Goal: Contribute content

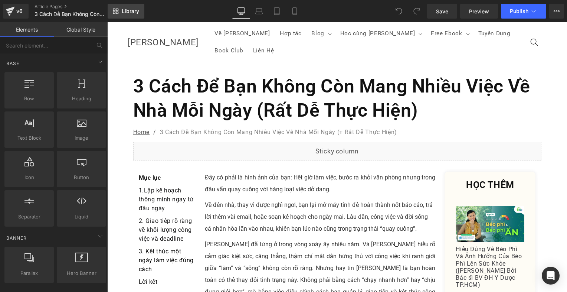
click at [137, 14] on span "Library" at bounding box center [130, 11] width 17 height 7
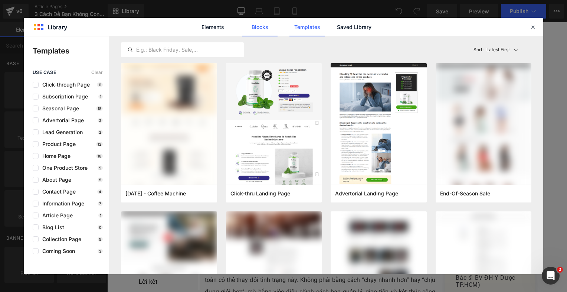
click at [266, 29] on link "Blocks" at bounding box center [260, 27] width 35 height 19
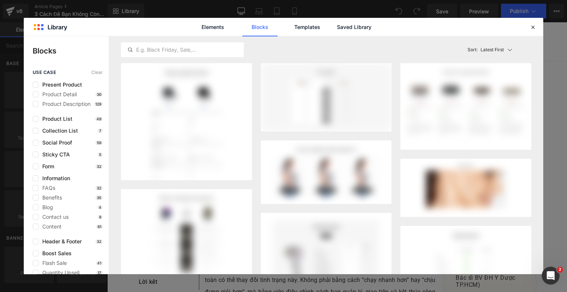
click at [336, 24] on div "Elements Blocks Templates Saved Library" at bounding box center [283, 27] width 189 height 19
click at [353, 29] on link "Saved Library" at bounding box center [354, 27] width 35 height 19
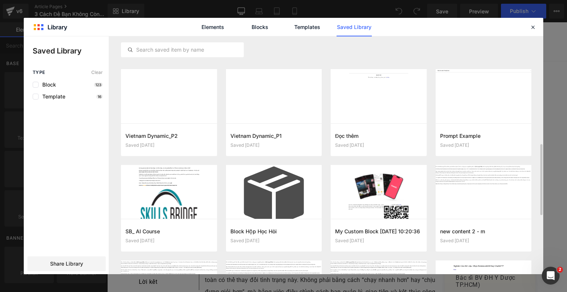
scroll to position [299, 0]
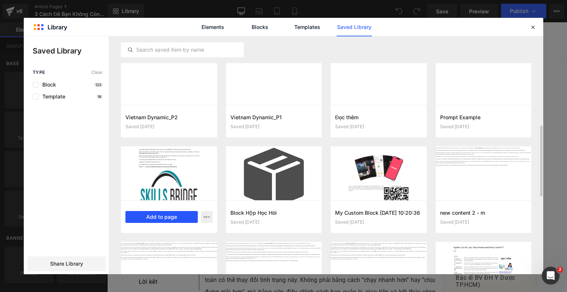
click at [187, 218] on button "Add to page" at bounding box center [162, 217] width 72 height 12
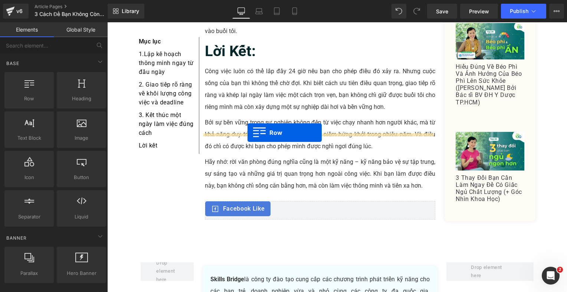
scroll to position [1586, 0]
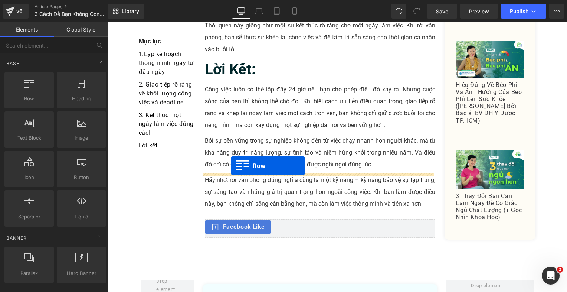
drag, startPoint x: 117, startPoint y: 75, endPoint x: 231, endPoint y: 166, distance: 145.3
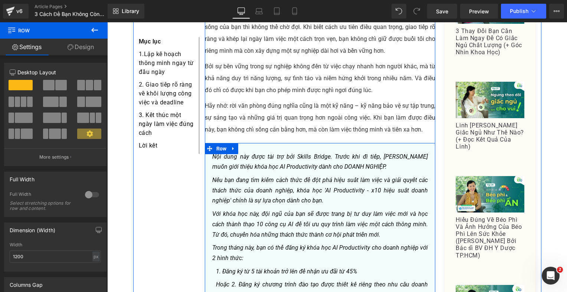
scroll to position [1698, 0]
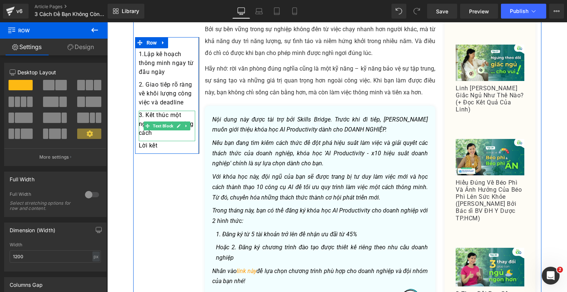
click at [299, 242] on div "Hoặc 2. Đăng ký chương trình đào tạo được thiết kế riêng theo nhu cầu doanh ngh…" at bounding box center [322, 252] width 212 height 20
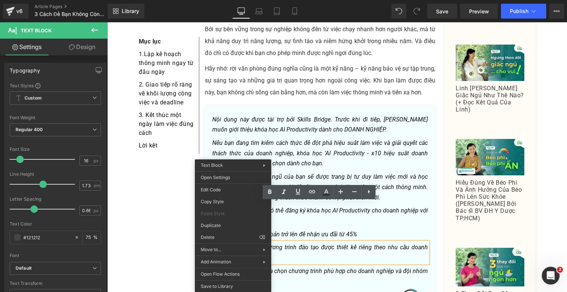
drag, startPoint x: 338, startPoint y: 261, endPoint x: 233, endPoint y: 218, distance: 113.1
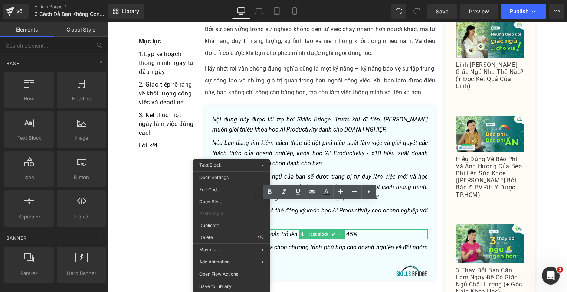
click at [277, 139] on icon "Nếu bạn đang tìm kiếm cách thức để đột phá hiệu suất làm việc và giải quyết các…" at bounding box center [320, 152] width 216 height 27
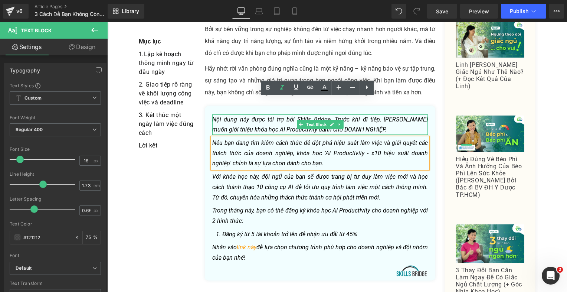
click at [224, 116] on icon "Nội dung này được tài trợ bởi Skills Bridge. Trước khi đi tiếp, [PERSON_NAME] m…" at bounding box center [320, 124] width 216 height 17
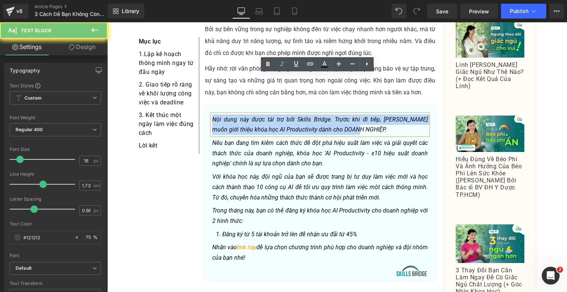
click at [224, 116] on icon "Nội dung này được tài trợ bởi Skills Bridge. Trước khi đi tiếp, [PERSON_NAME] m…" at bounding box center [320, 124] width 216 height 17
paste div
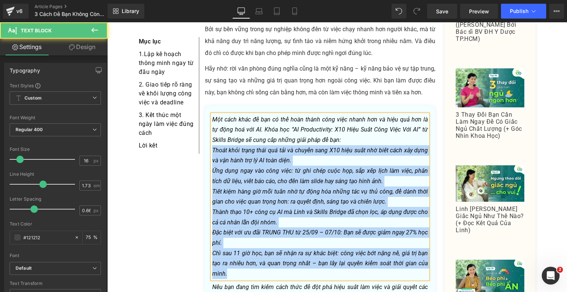
drag, startPoint x: 236, startPoint y: 223, endPoint x: 210, endPoint y: 111, distance: 115.6
click at [212, 114] on div "Một cách khác để bạn có thể hoàn thành công việc nhanh hơn và hiệu quả hơn là t…" at bounding box center [320, 196] width 216 height 165
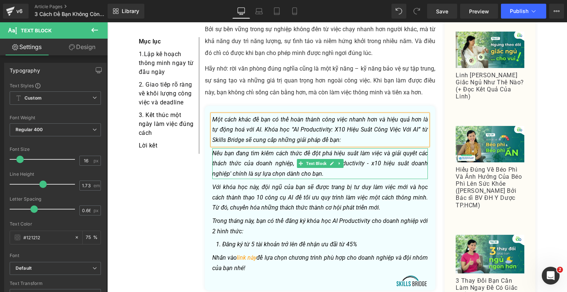
click at [237, 150] on icon "Nếu bạn đang tìm kiếm cách thức để đột phá hiệu suất làm việc và giải quyết các…" at bounding box center [320, 163] width 216 height 27
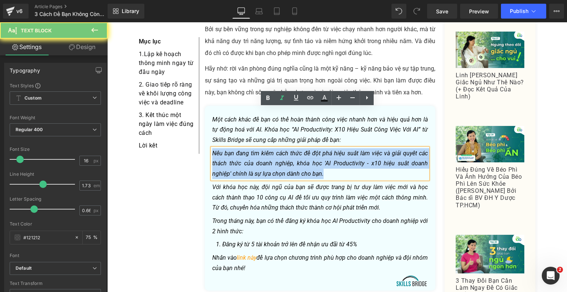
click at [237, 150] on icon "Nếu bạn đang tìm kiếm cách thức để đột phá hiệu suất làm việc và giải quyết các…" at bounding box center [320, 163] width 216 height 27
paste div
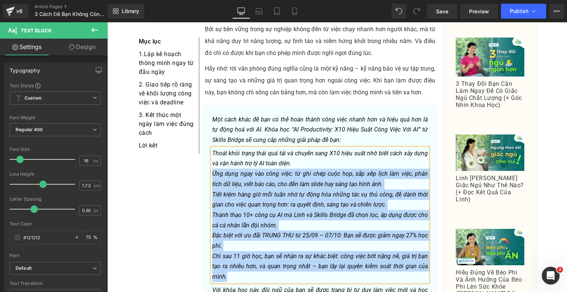
click at [212, 170] on icon "Ứng dụng ngay vào công việc: từ ghi chép cuộc họp, sắp xếp lịch làm việc, phân …" at bounding box center [320, 178] width 216 height 17
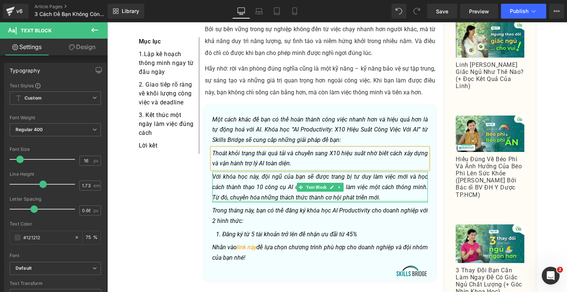
click at [251, 172] on p "Với khóa học này, đội ngũ của bạn sẽ được trang bị tư duy làm việc mới và học c…" at bounding box center [320, 187] width 216 height 31
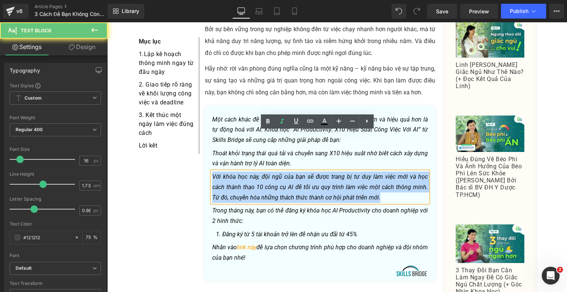
click at [251, 172] on p "Với khóa học này, đội ngũ của bạn sẽ được trang bị tư duy làm việc mới và học c…" at bounding box center [320, 187] width 216 height 31
paste div
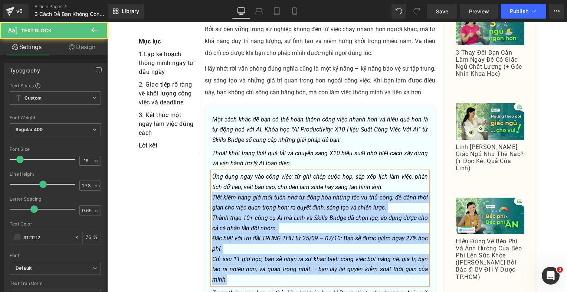
click at [212, 194] on icon "Tiết kiệm hàng giờ mỗi tuần nhờ tự động hóa những tác vụ thủ công, để dành thời…" at bounding box center [320, 202] width 216 height 17
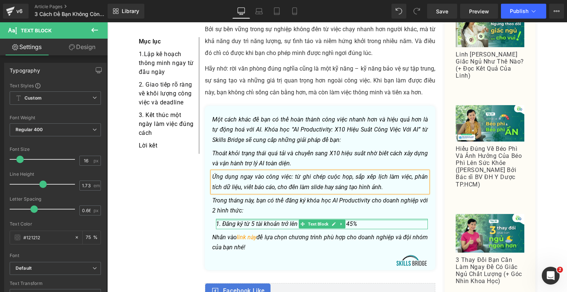
click at [238, 197] on icon "Trong tháng này, bạn có thể đăng ký khóa học AI Productivity cho doanh nghiệp v…" at bounding box center [320, 205] width 216 height 17
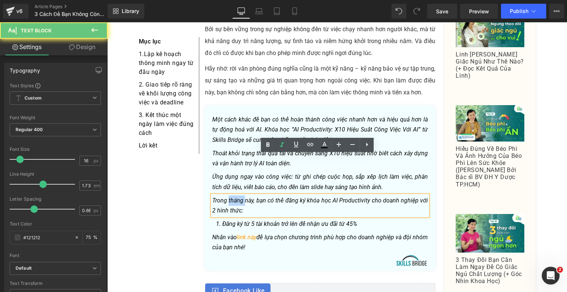
click at [238, 197] on icon "Trong tháng này, bạn có thể đăng ký khóa học AI Productivity cho doanh nghiệp v…" at bounding box center [320, 205] width 216 height 17
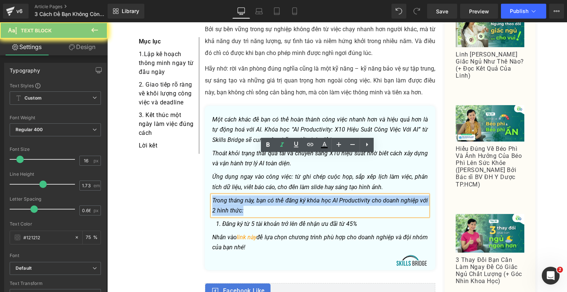
paste div
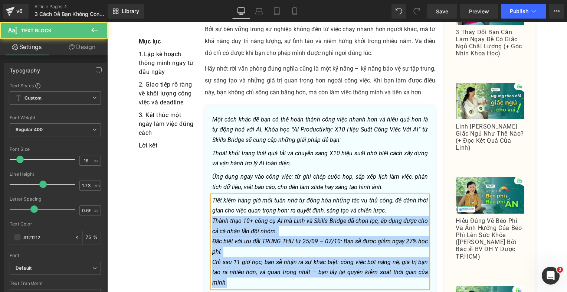
click at [212, 217] on icon "Thành thạo 10+ công cụ AI mà Linh và Skills Bridge đã chọn lọc, áp dụng được ch…" at bounding box center [320, 225] width 216 height 17
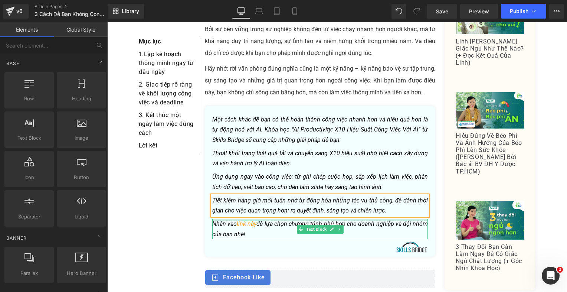
click at [229, 219] on div at bounding box center [320, 220] width 216 height 2
click at [229, 219] on p "Nhấn vào link này để lựa chọn chương trình phù hợp cho doanh nghiệp và đội nhóm…" at bounding box center [320, 229] width 216 height 20
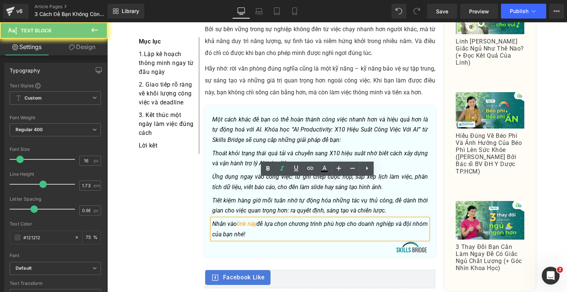
click at [229, 219] on p "Nhấn vào link này để lựa chọn chương trình phù hợp cho doanh nghiệp và đội nhóm…" at bounding box center [320, 229] width 216 height 20
paste div
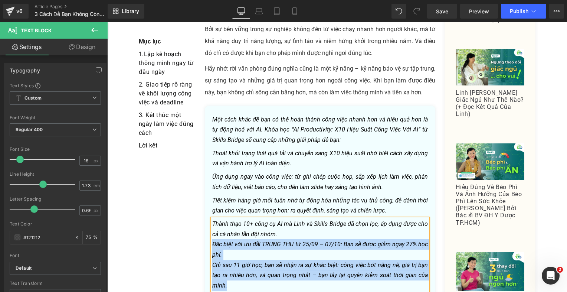
click at [212, 241] on icon "Đặc biệt với ưu đãi TRUNG THU từ 25/09 – 07/10: Bạn sẽ được giảm ngay 27% học p…" at bounding box center [320, 249] width 216 height 17
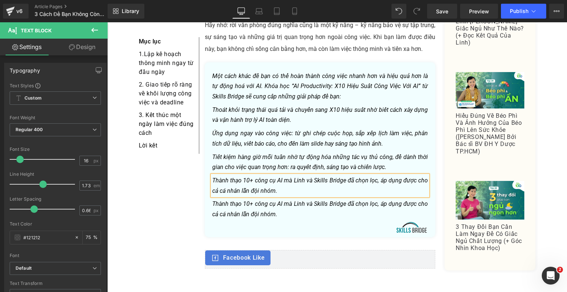
scroll to position [1736, 0]
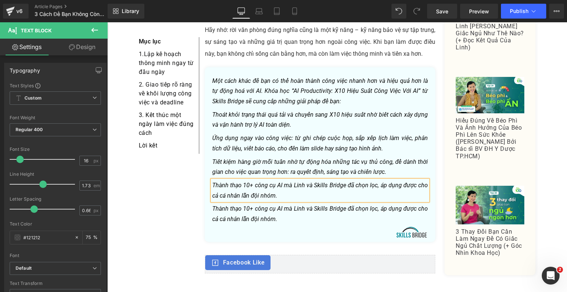
click at [226, 205] on icon "Thành thạo 10+ công cụ AI mà Linh và Skills Bridge đã chọn lọc, áp dụng được ch…" at bounding box center [320, 213] width 216 height 17
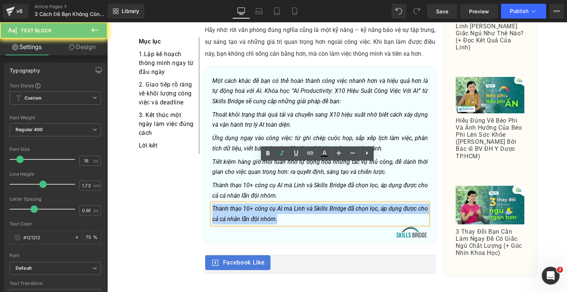
click at [226, 205] on icon "Thành thạo 10+ công cụ AI mà Linh và Skills Bridge đã chọn lọc, áp dụng được ch…" at bounding box center [320, 213] width 216 height 17
paste div
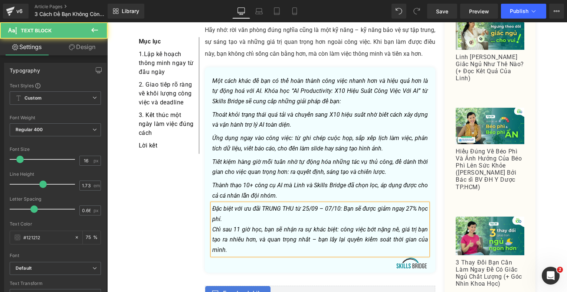
click at [227, 224] on p "Chỉ sau 11 giờ học, bạn sẽ nhận ra sự khác biệt: công việc bớt nặng nề, giá trị…" at bounding box center [320, 239] width 216 height 31
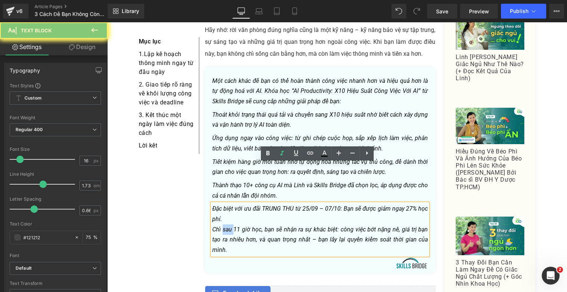
click at [227, 224] on p "Chỉ sau 11 giờ học, bạn sẽ nhận ra sự khác biệt: công việc bớt nặng nề, giá trị…" at bounding box center [320, 239] width 216 height 31
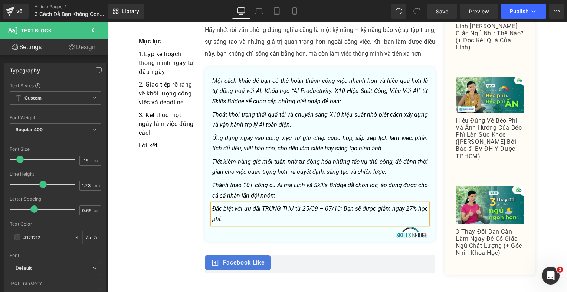
drag, startPoint x: 317, startPoint y: 248, endPoint x: 211, endPoint y: 224, distance: 108.9
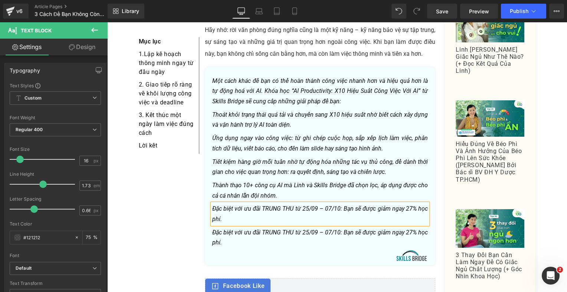
click at [229, 229] on icon "Đặc biệt với ưu đãi TRUNG THU từ 25/09 – 07/10: Bạn sẽ được giảm ngay 27% học p…" at bounding box center [320, 237] width 216 height 17
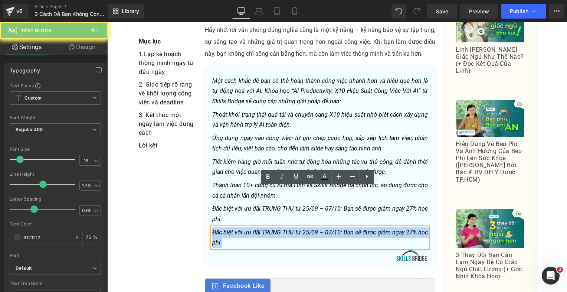
click at [229, 229] on icon "Đặc biệt với ưu đãi TRUNG THU từ 25/09 – 07/10: Bạn sẽ được giảm ngay 27% học p…" at bounding box center [320, 237] width 216 height 17
paste div
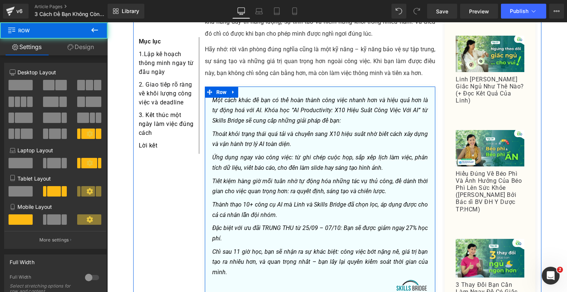
scroll to position [1699, 0]
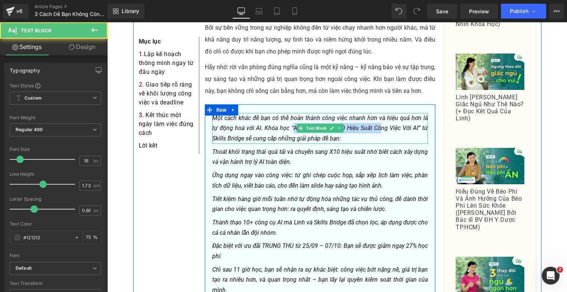
drag, startPoint x: 281, startPoint y: 88, endPoint x: 314, endPoint y: 87, distance: 33.5
click at [359, 114] on icon "Một cách khác để bạn có thể hoàn thành công việc nhanh hơn và hiệu quả hơn là t…" at bounding box center [320, 127] width 216 height 27
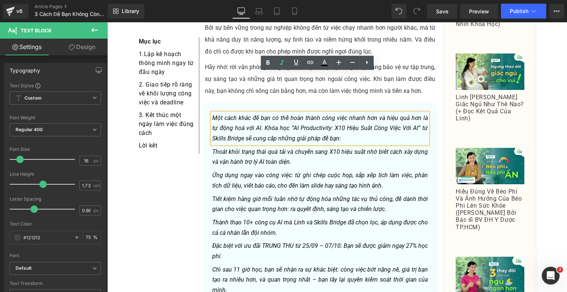
click at [254, 114] on icon "Một cách khác để bạn có thể hoàn thành công việc nhanh hơn và hiệu quả hơn là t…" at bounding box center [320, 127] width 216 height 27
drag, startPoint x: 279, startPoint y: 87, endPoint x: 404, endPoint y: 86, distance: 124.8
click at [404, 114] on icon "Một cách khác để bạn có thể hoàn thành công việc nhanh hơn và hiệu quả hơn là t…" at bounding box center [320, 127] width 216 height 27
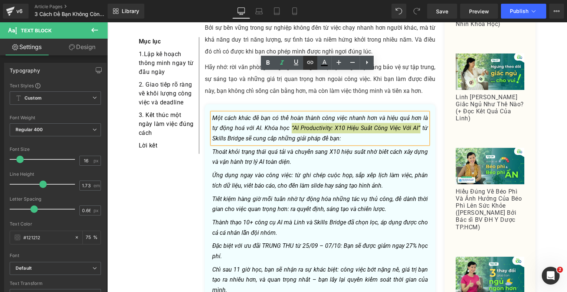
click at [315, 60] on link at bounding box center [310, 63] width 14 height 14
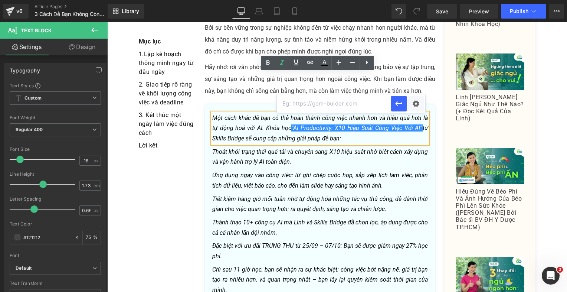
click at [369, 103] on input "text" at bounding box center [334, 103] width 114 height 19
paste input "Chỉ sau 11 giờ học, bạn sẽ nhận ra sự khác biệt: công việc bớt nặng nề, giá trị…"
type input "Chỉ sau 11 giờ học, bạn sẽ nhận ra sự khác biệt: công việc bớt nặng nề, giá trị…"
paste input "[URL][DOMAIN_NAME]"
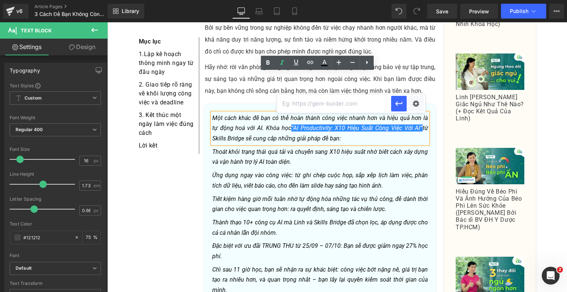
type input "[URL][DOMAIN_NAME]"
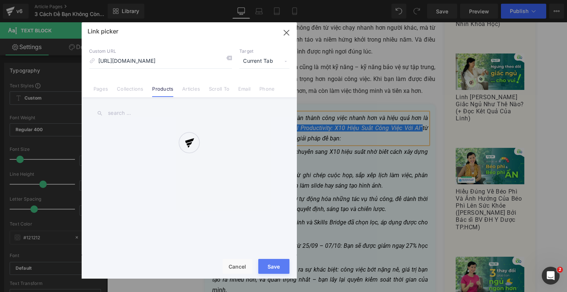
click at [417, 0] on div "Text Color Highlight Color #333333 Edit or remove link: Edit - Unlink - Cancel …" at bounding box center [283, 0] width 567 height 0
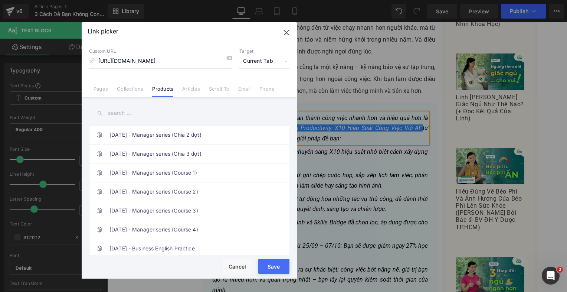
click at [268, 61] on span "Current Tab" at bounding box center [265, 61] width 50 height 14
click at [254, 84] on li "New Tab" at bounding box center [265, 87] width 58 height 13
click at [277, 268] on button "Save" at bounding box center [273, 266] width 31 height 15
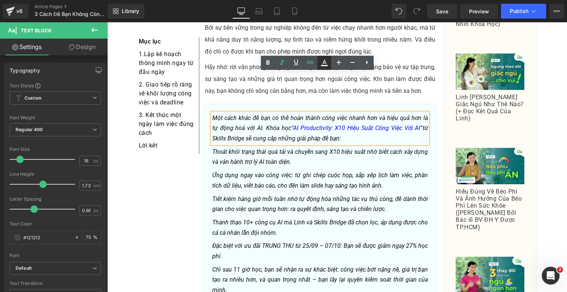
click at [328, 64] on icon at bounding box center [324, 62] width 9 height 9
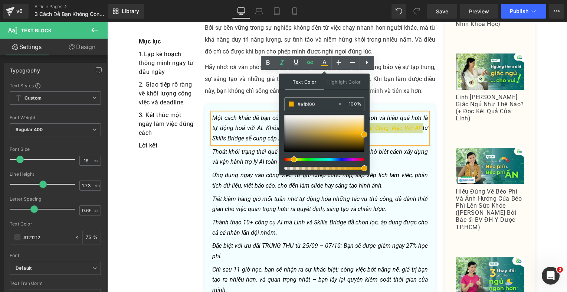
type input "#efab00"
drag, startPoint x: 336, startPoint y: 158, endPoint x: 290, endPoint y: 161, distance: 46.5
click at [290, 161] on div at bounding box center [324, 142] width 80 height 55
click at [397, 148] on icon "Thoát khỏi trạng thái quá tải và chuyển sang X10 hiệu suất nhờ biết cách xây dự…" at bounding box center [320, 156] width 216 height 17
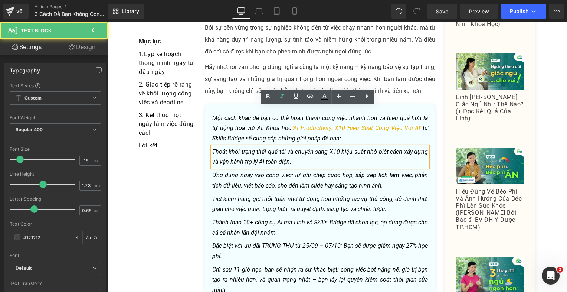
click at [380, 170] on p "Ứng dụng ngay vào công việc: từ ghi chép cuộc họp, sắp xếp lịch làm việc, phân …" at bounding box center [320, 180] width 216 height 20
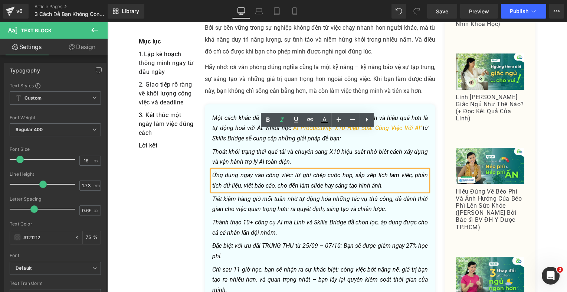
click at [218, 172] on icon "Ứng dụng ngay vào công việc: từ ghi chép cuộc họp, sắp xếp lịch làm việc, phân …" at bounding box center [320, 180] width 216 height 17
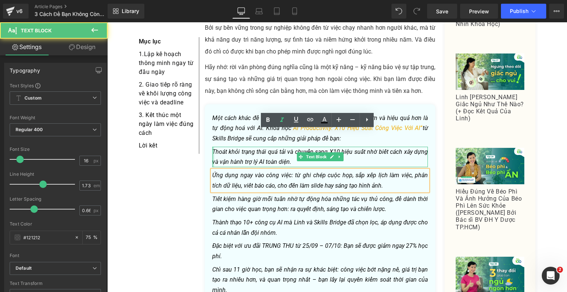
click at [212, 147] on div at bounding box center [213, 157] width 2 height 20
click at [212, 148] on icon "Thoát khỏi trạng thái quá tải và chuyển sang X10 hiệu suất nhờ biết cách xây dự…" at bounding box center [320, 156] width 216 height 17
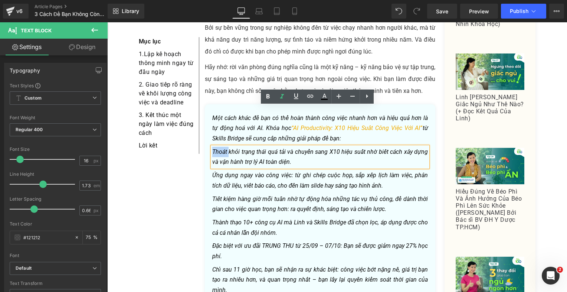
click at [212, 148] on icon "Thoát khỏi trạng thái quá tải và chuyển sang X10 hiệu suất nhờ biết cách xây dự…" at bounding box center [320, 156] width 216 height 17
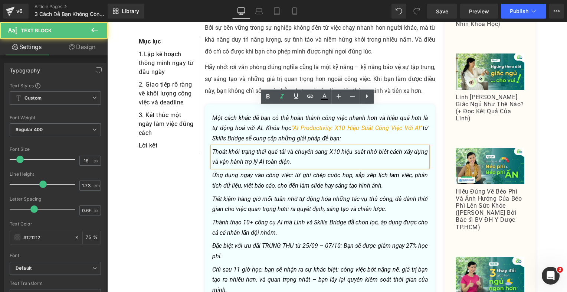
click at [212, 148] on icon "Thoát khỏi trạng thái quá tải và chuyển sang X10 hiệu suất nhờ biết cách xây dự…" at bounding box center [320, 156] width 216 height 17
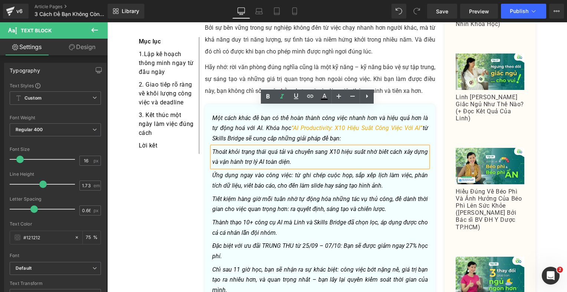
click at [212, 148] on icon "Thoát khỏi trạng thái quá tải và chuyển sang X10 hiệu suất nhờ biết cách xây dự…" at bounding box center [320, 156] width 216 height 17
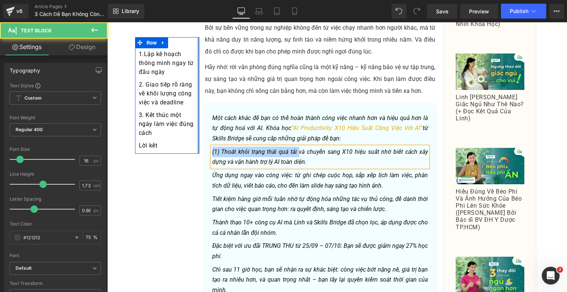
drag, startPoint x: 296, startPoint y: 110, endPoint x: 196, endPoint y: 110, distance: 99.9
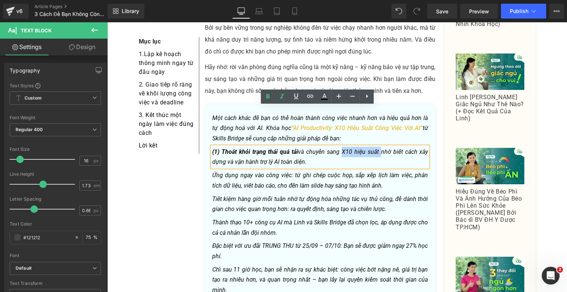
drag, startPoint x: 360, startPoint y: 112, endPoint x: 380, endPoint y: 112, distance: 20.1
click at [380, 148] on icon "(1) Thoát khỏi trạng thái quá tải và chuyển sang X10 hiệu suất nhờ biết cách xâ…" at bounding box center [320, 156] width 216 height 17
click at [321, 172] on icon "Ứng dụng ngay vào công việc: từ ghi chép cuộc họp, sắp xếp lịch làm việc, phân …" at bounding box center [320, 180] width 216 height 17
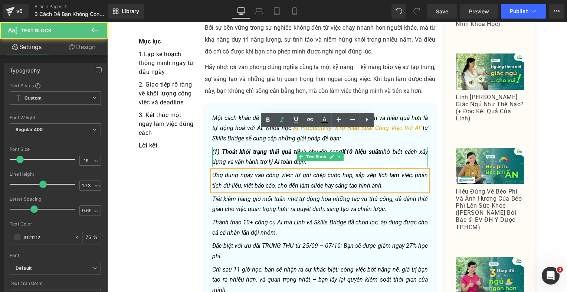
click at [224, 148] on span "(1) Thoát khỏi trạng thái quá tải" at bounding box center [256, 151] width 88 height 7
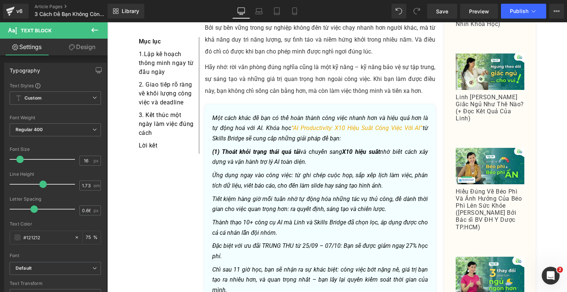
click at [79, 47] on link "Design" at bounding box center [82, 47] width 54 height 17
click at [0, 0] on div "Spacing [GEOGRAPHIC_DATA] [GEOGRAPHIC_DATA]" at bounding box center [0, 0] width 0 height 0
click at [0, 0] on div "Spacing" at bounding box center [0, 0] width 0 height 0
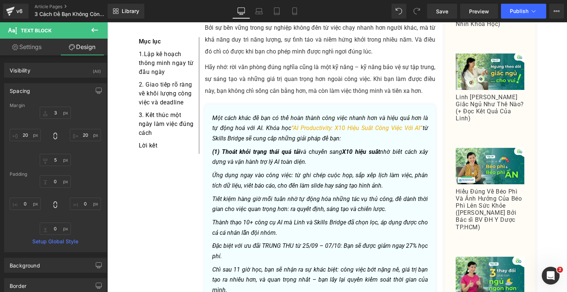
type input "3"
type input "20"
type input "5"
type input "20"
type input "0"
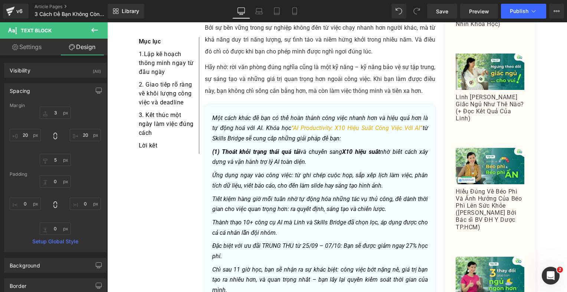
type input "0"
click at [23, 134] on input "20" at bounding box center [25, 135] width 31 height 12
type input "2030"
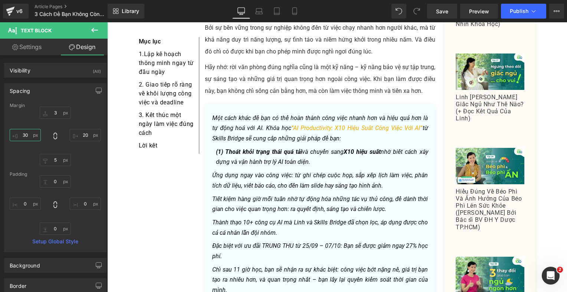
type input "30"
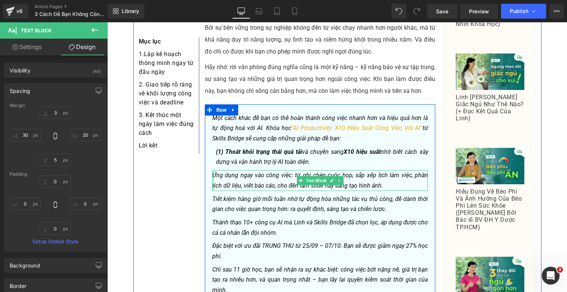
click at [212, 170] on div at bounding box center [213, 180] width 2 height 20
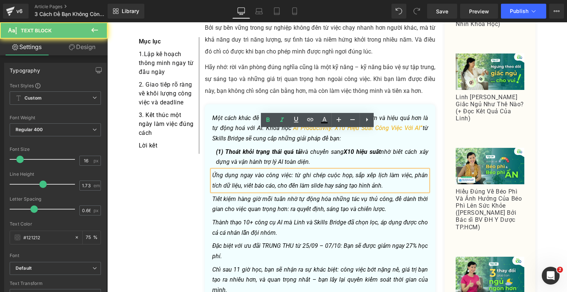
click at [212, 172] on icon "Ứng dụng ngay vào công việc: từ ghi chép cuộc họp, sắp xếp lịch làm việc, phân …" at bounding box center [320, 180] width 216 height 17
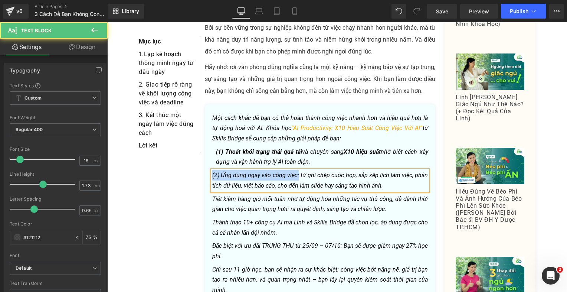
drag, startPoint x: 296, startPoint y: 134, endPoint x: 199, endPoint y: 131, distance: 96.2
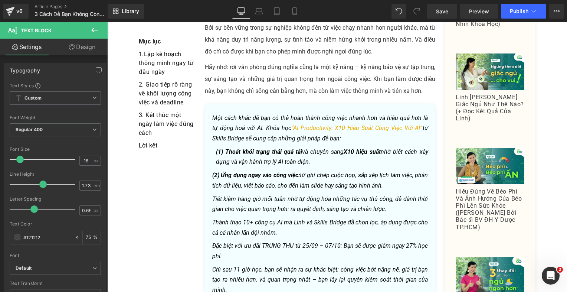
click at [88, 50] on link "Design" at bounding box center [82, 47] width 54 height 17
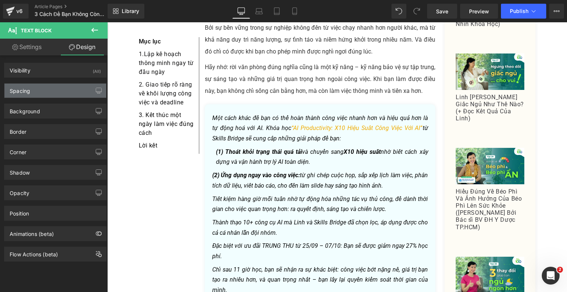
click at [39, 90] on div "Spacing" at bounding box center [55, 91] width 102 height 14
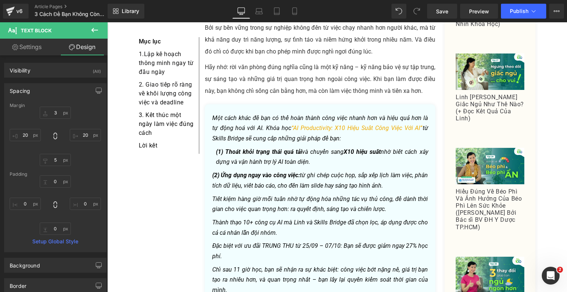
type input "3"
type input "20"
type input "5"
type input "20"
type input "0"
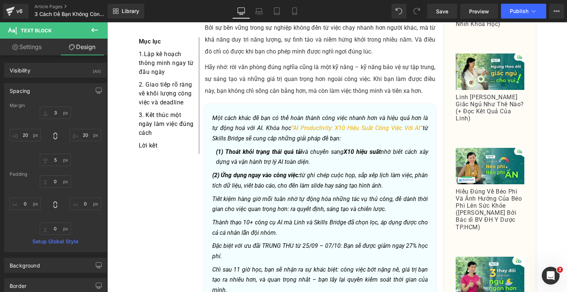
type input "0"
click at [27, 137] on input "20" at bounding box center [25, 135] width 31 height 12
type input "30"
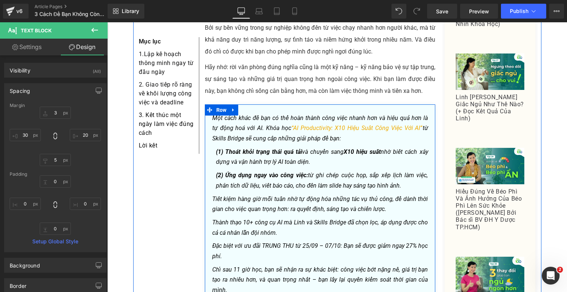
click at [246, 195] on icon "Tiết kiệm hàng giờ mỗi tuần nhờ tự động hóa những tác vụ thủ công, để dành thời…" at bounding box center [320, 203] width 216 height 17
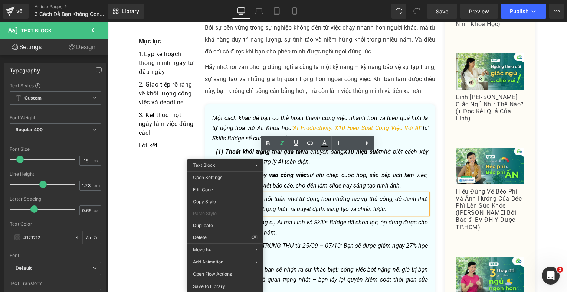
click at [216, 170] on div "(2) Ứng dụng ngay vào công việc: từ ghi chép cuộc họp, sắp xếp lịch làm việc, p…" at bounding box center [322, 180] width 212 height 20
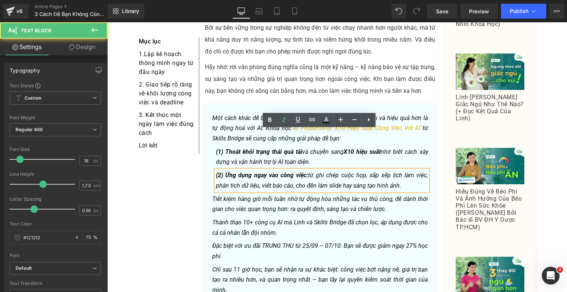
click at [107, 22] on div at bounding box center [107, 22] width 0 height 0
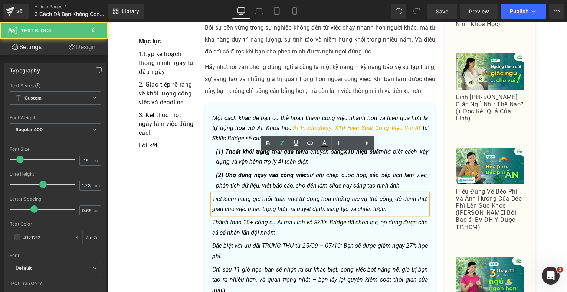
click at [212, 195] on icon "Tiết kiệm hàng giờ mỗi tuần nhờ tự động hóa những tác vụ thủ công, để dành thời…" at bounding box center [320, 203] width 216 height 17
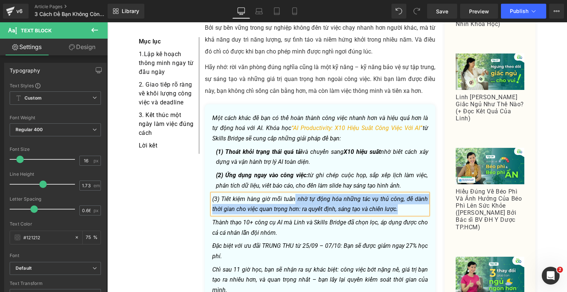
drag, startPoint x: 294, startPoint y: 159, endPoint x: 209, endPoint y: 155, distance: 84.7
click at [212, 194] on div "(3) Tiết kiệm hàng giờ mỗi tuần nhờ tự động hóa những tác vụ thủ công, để dành …" at bounding box center [320, 204] width 216 height 20
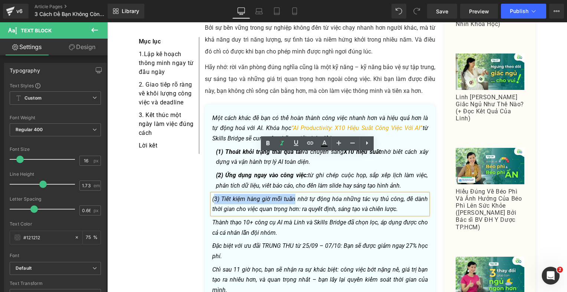
click at [212, 195] on icon "(3) Tiết kiệm hàng giờ mỗi tuần nhờ tự động hóa những tác vụ thủ công, để dành …" at bounding box center [320, 203] width 216 height 17
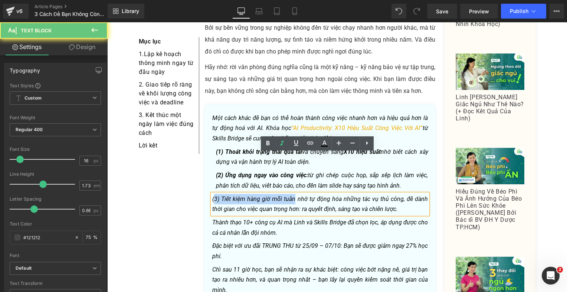
click at [212, 195] on icon "(3) Tiết kiệm hàng giờ mỗi tuần nhờ tự động hóa những tác vụ thủ công, để dành …" at bounding box center [320, 203] width 216 height 17
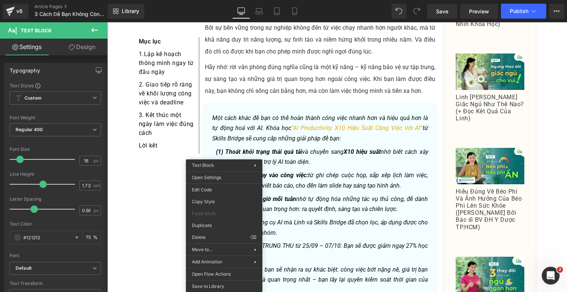
click at [78, 44] on link "Design" at bounding box center [82, 47] width 54 height 17
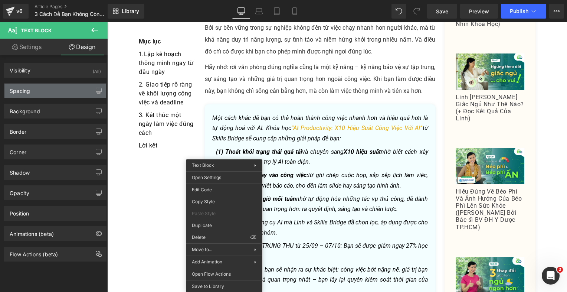
click at [45, 86] on div "Spacing" at bounding box center [55, 91] width 102 height 14
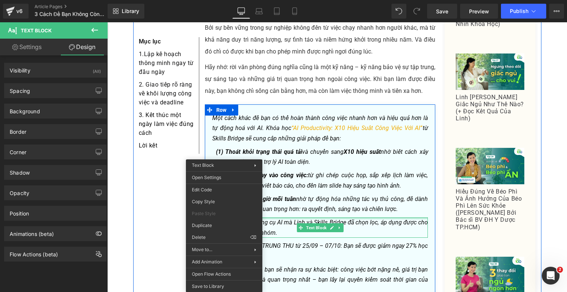
click at [297, 217] on div at bounding box center [320, 218] width 216 height 2
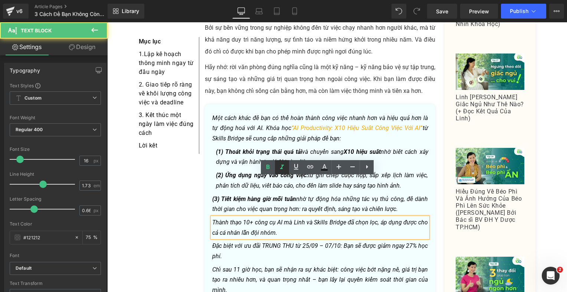
click at [291, 160] on ul "Text Color Highlight Color rgba(239, 171, 0, 1) #efab00 100 % transparent trans…" at bounding box center [317, 160] width 113 height 0
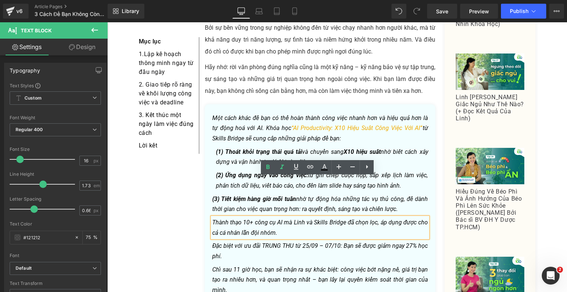
click at [241, 194] on p "(3) Tiết kiệm hàng giờ mỗi tuần nhờ tự động hóa những tác vụ thủ công, để dành …" at bounding box center [320, 204] width 216 height 20
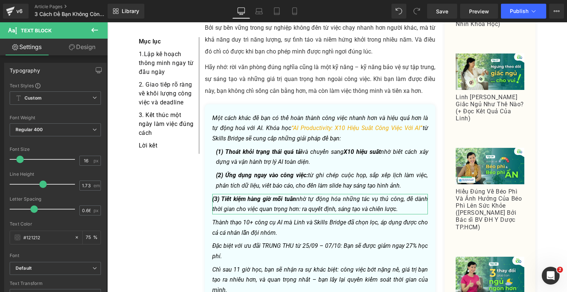
click at [81, 45] on link "Design" at bounding box center [82, 47] width 54 height 17
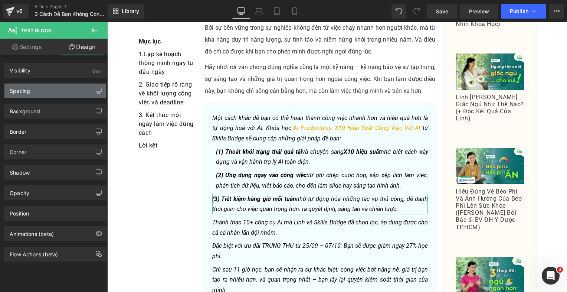
type input "3"
type input "20"
type input "5"
type input "20"
type input "0"
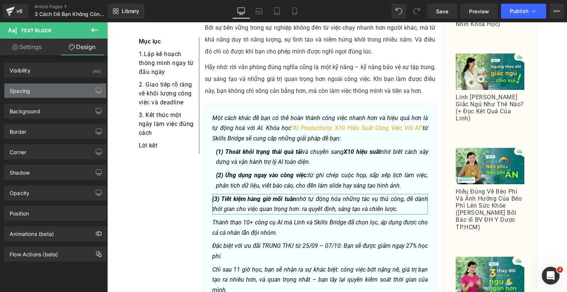
type input "0"
click at [31, 92] on div "Spacing" at bounding box center [55, 91] width 102 height 14
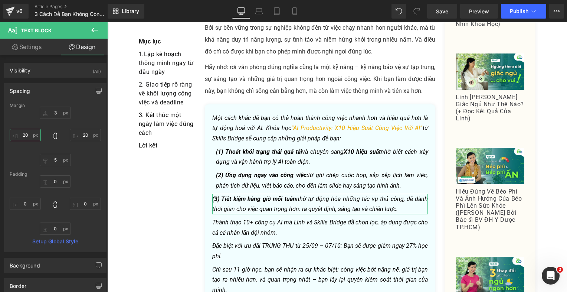
click at [31, 134] on input "20" at bounding box center [25, 135] width 31 height 12
type input "2"
type input "30"
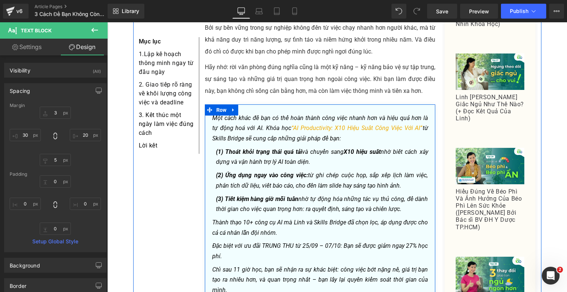
click at [225, 219] on icon "Thành thạo 10+ công cụ AI mà Linh và Skills Bridge đã chọn lọc, áp dụng được ch…" at bounding box center [320, 227] width 216 height 17
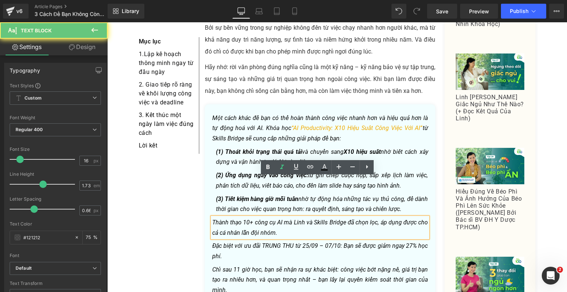
click at [271, 219] on icon "Thành thạo 10+ công cụ AI mà Linh và Skills Bridge đã chọn lọc, áp dụng được ch…" at bounding box center [320, 227] width 216 height 17
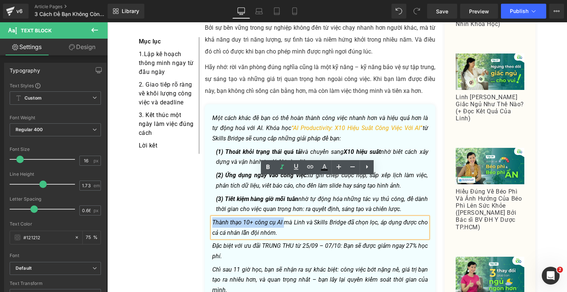
drag, startPoint x: 282, startPoint y: 182, endPoint x: 206, endPoint y: 180, distance: 75.8
click at [205, 181] on div "Một cách khác để bạn có thể hoàn thành công việc nhanh hơn và hiệu quả hơn là t…" at bounding box center [320, 210] width 231 height 197
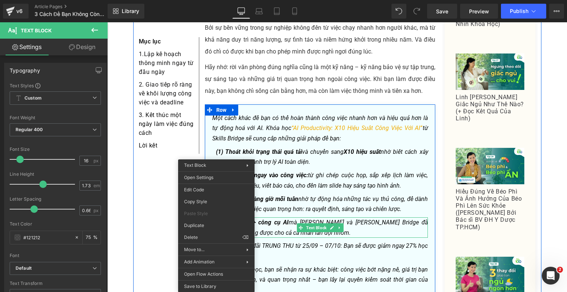
click at [282, 217] on p "Thành thạo 10+ công cụ AI mà Linh và Skills Bridge đã chọn lọc, áp dụng được ch…" at bounding box center [320, 227] width 216 height 20
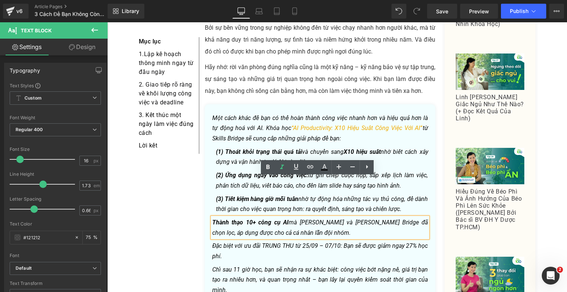
click at [212, 219] on span "Thành thạo 10+ công cụ AI" at bounding box center [250, 222] width 77 height 7
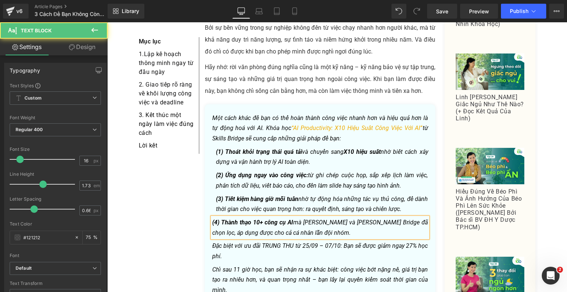
click at [232, 219] on span "(4) Thành thạo 10+ công cụ AI" at bounding box center [252, 222] width 81 height 7
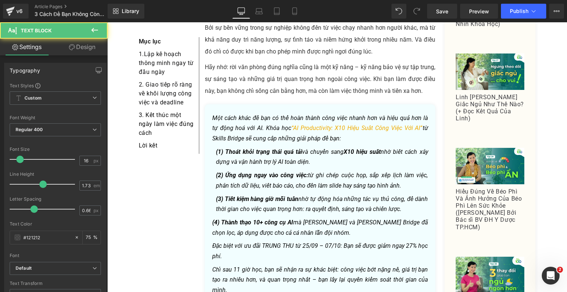
click at [84, 46] on link "Design" at bounding box center [82, 47] width 54 height 17
click at [0, 0] on div "Spacing" at bounding box center [0, 0] width 0 height 0
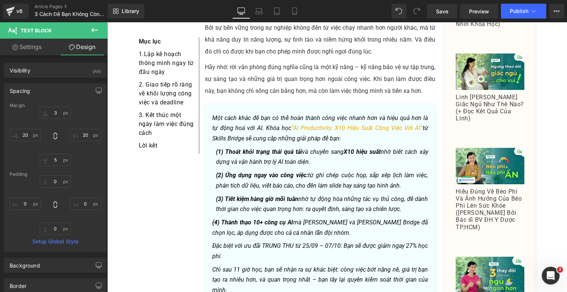
type input "3"
type input "20"
type input "5"
type input "20"
type input "0"
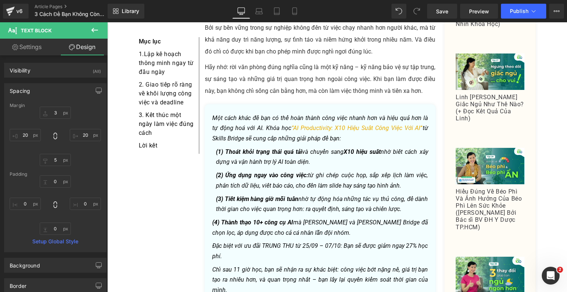
type input "0"
click at [27, 139] on input "20" at bounding box center [25, 135] width 31 height 12
click at [26, 139] on input "20" at bounding box center [25, 135] width 31 height 12
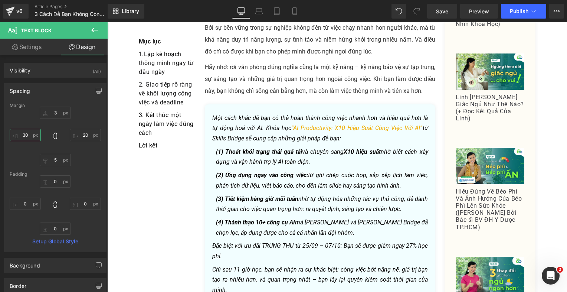
type input "30"
click at [230, 242] on icon "Đặc biệt với ưu đãi TRUNG THU từ 25/09 – 07/10: Bạn sẽ được giảm ngay 27% học p…" at bounding box center [320, 250] width 216 height 17
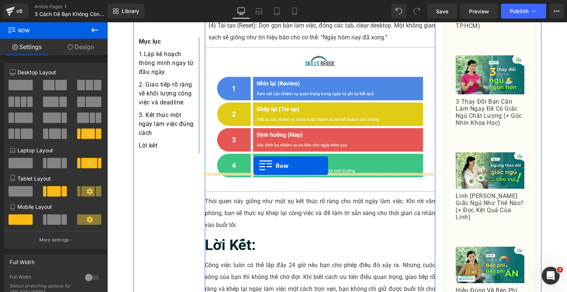
scroll to position [1402, 0]
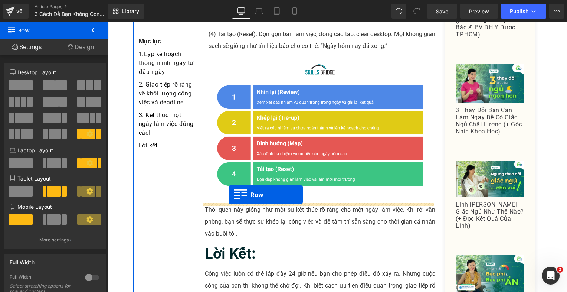
drag, startPoint x: 207, startPoint y: 141, endPoint x: 229, endPoint y: 195, distance: 58.1
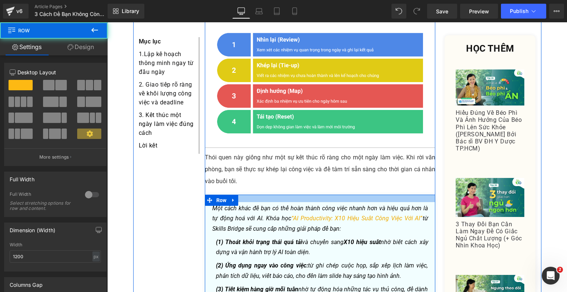
scroll to position [1513, 0]
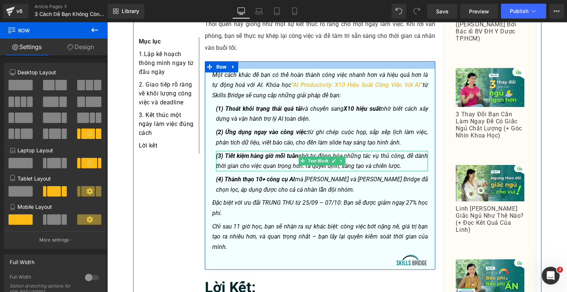
scroll to position [1551, 0]
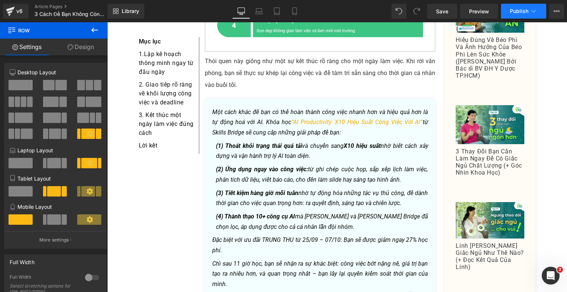
click at [511, 10] on span "Publish" at bounding box center [519, 11] width 19 height 6
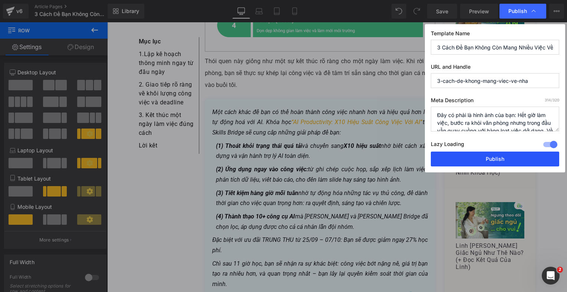
click at [495, 154] on button "Publish" at bounding box center [495, 159] width 128 height 15
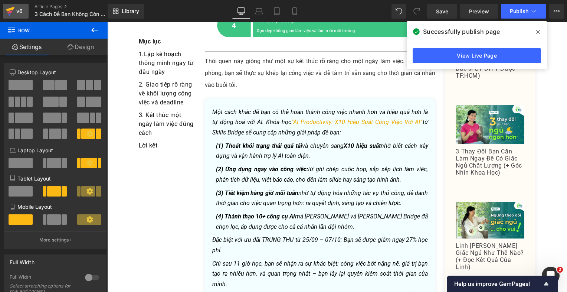
click at [17, 10] on div "v6" at bounding box center [19, 11] width 9 height 10
